Goal: Task Accomplishment & Management: Use online tool/utility

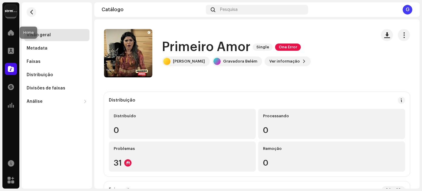
click at [8, 30] on span at bounding box center [11, 32] width 6 height 5
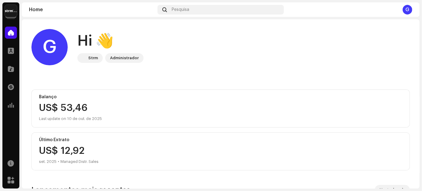
click at [15, 78] on div "Home Perfil Catálogo Transações Análise" at bounding box center [10, 68] width 17 height 89
click at [14, 73] on div at bounding box center [11, 69] width 12 height 12
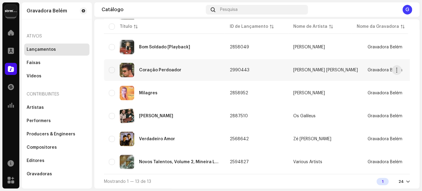
click at [151, 68] on div "Coração Perdoador" at bounding box center [160, 70] width 42 height 4
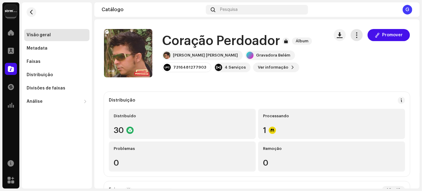
click at [357, 35] on span "button" at bounding box center [357, 35] width 6 height 5
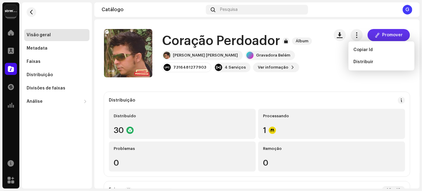
click at [382, 32] on span "Promover" at bounding box center [392, 35] width 21 height 12
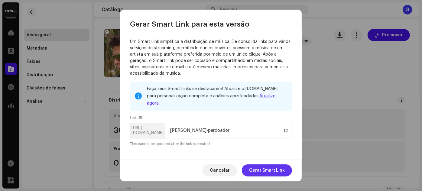
click at [263, 175] on span "Gerar Smart Link" at bounding box center [267, 170] width 36 height 12
